Goal: Navigation & Orientation: Find specific page/section

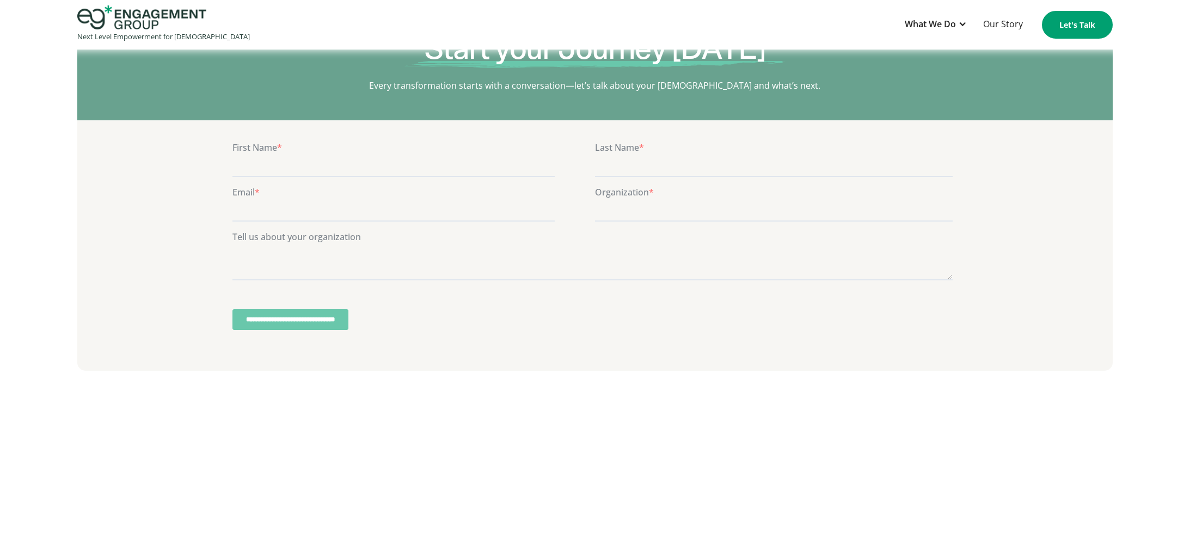
scroll to position [3493, 0]
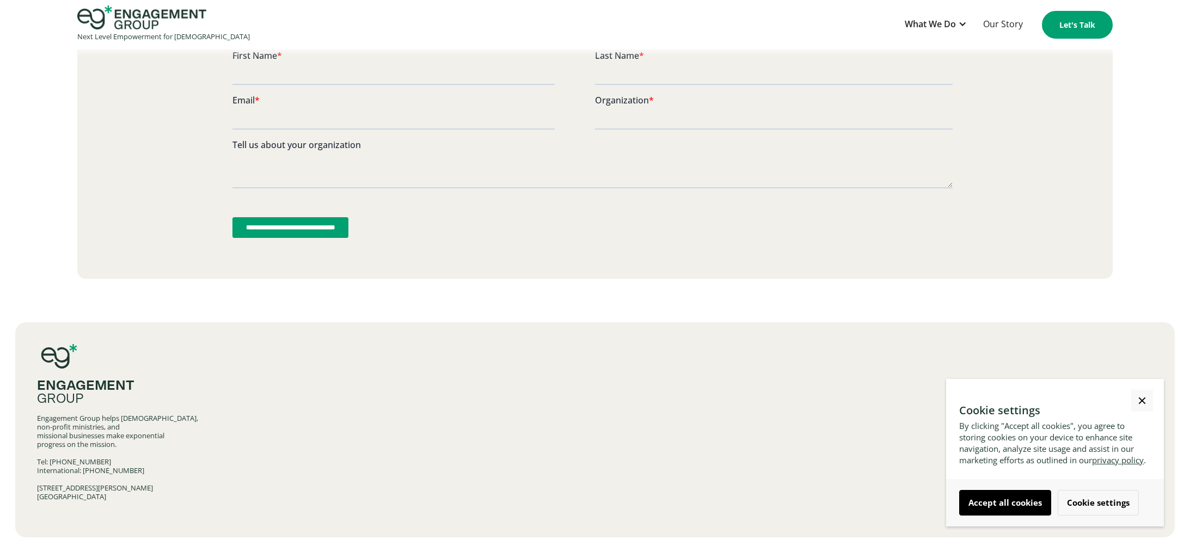
click at [137, 13] on img "home" at bounding box center [141, 17] width 129 height 24
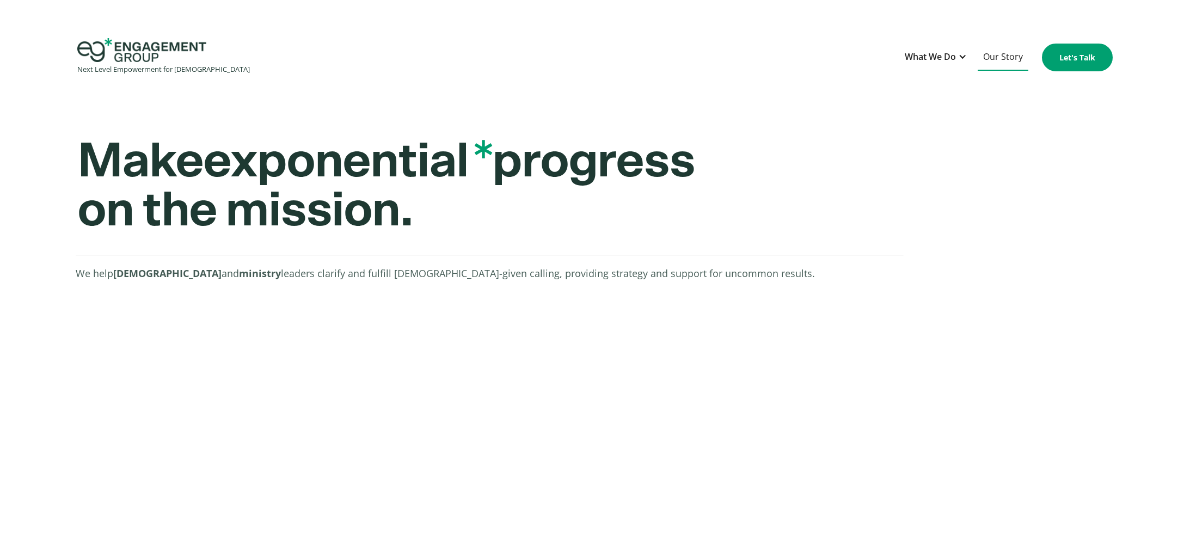
click at [1012, 59] on link "Our Story" at bounding box center [1003, 57] width 51 height 27
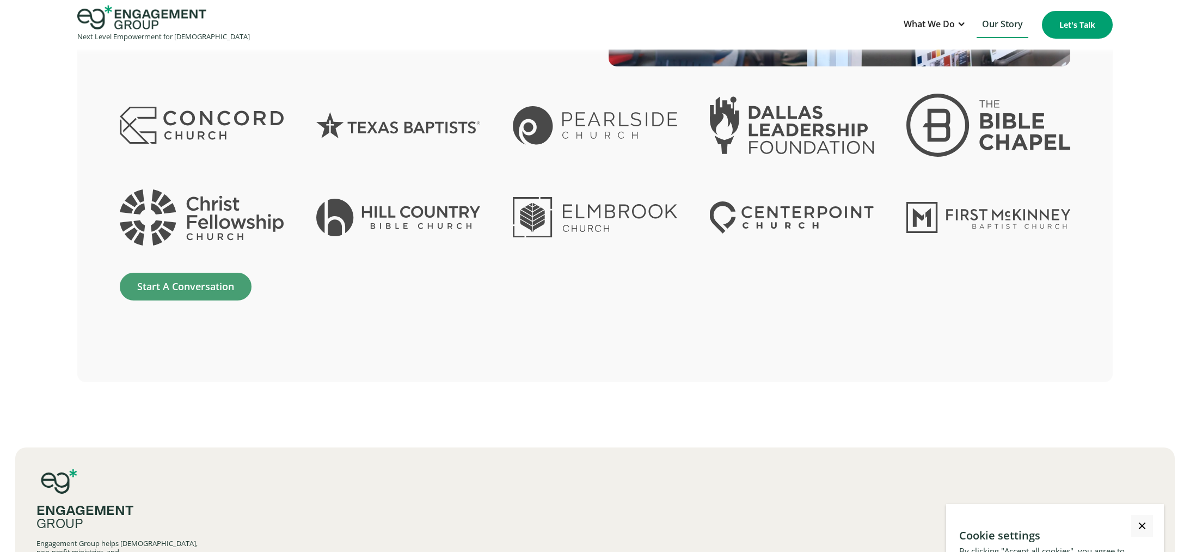
scroll to position [2951, 0]
